Goal: Navigation & Orientation: Understand site structure

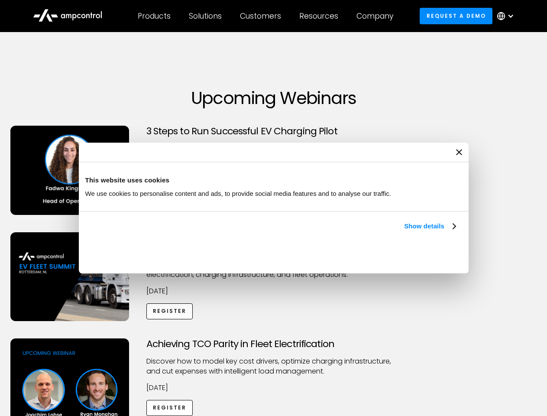
click at [404, 231] on link "Show details" at bounding box center [429, 226] width 51 height 10
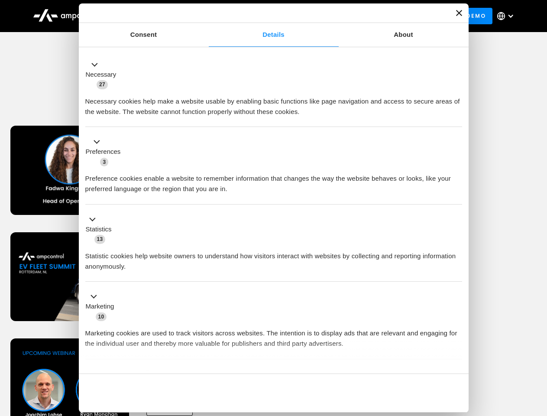
click at [457, 117] on div "Necessary cookies help make a website usable by enabling basic functions like p…" at bounding box center [273, 103] width 377 height 27
click at [538, 349] on div "Achieving TCO Parity in Fleet Electrification Discover how to model key cost dr…" at bounding box center [274, 406] width 544 height 136
click at [267, 16] on div "Customers" at bounding box center [260, 16] width 41 height 10
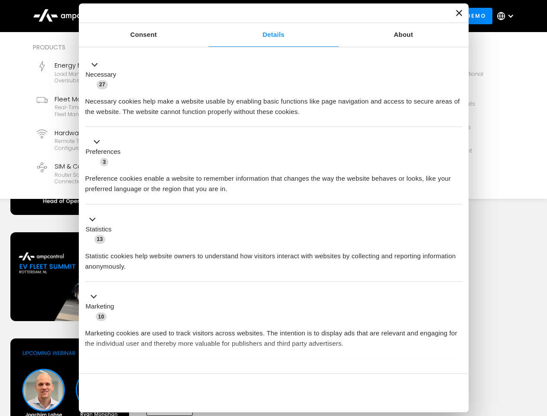
click at [154, 16] on div "Products" at bounding box center [154, 16] width 33 height 10
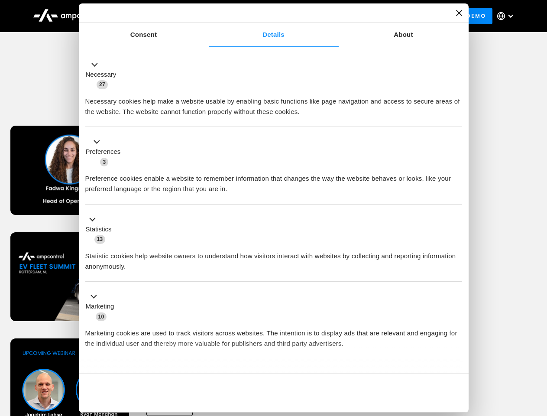
click at [206, 16] on div "Solutions" at bounding box center [205, 16] width 33 height 10
click at [262, 16] on div "Customers" at bounding box center [260, 16] width 41 height 10
click at [321, 16] on div "Resources" at bounding box center [318, 16] width 39 height 10
click at [378, 16] on div "Company" at bounding box center [375, 16] width 37 height 10
click at [508, 16] on div at bounding box center [510, 16] width 7 height 7
